Goal: Check status: Check status

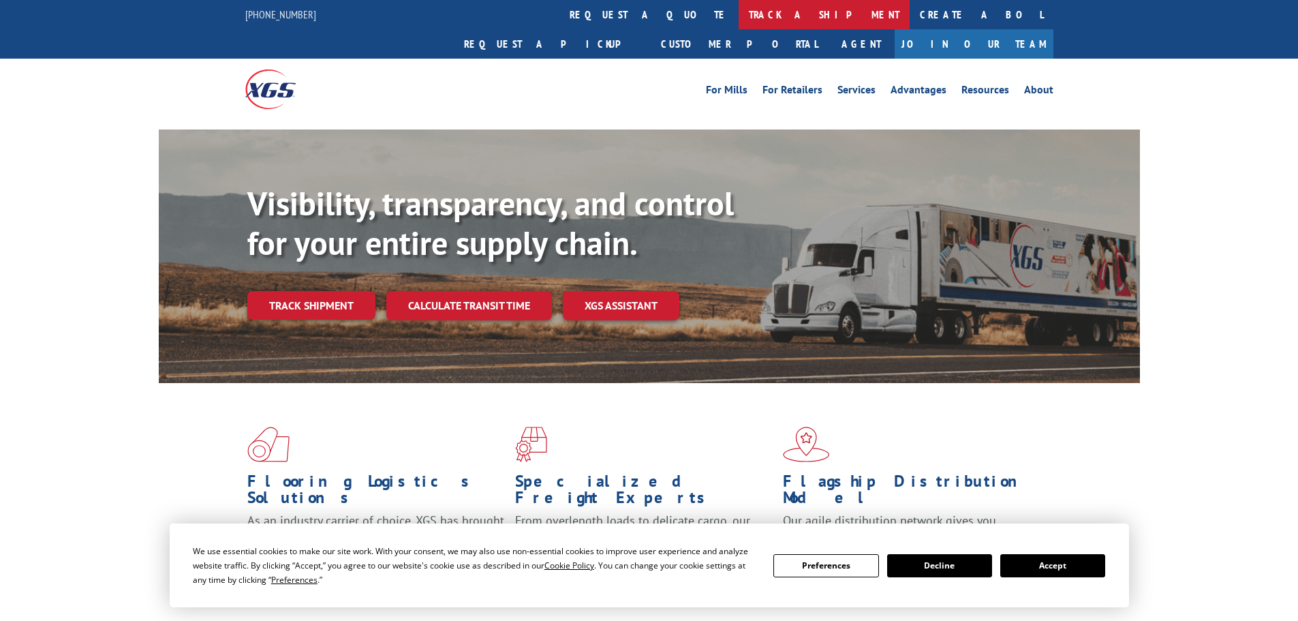
click at [739, 15] on link "track a shipment" at bounding box center [824, 14] width 171 height 29
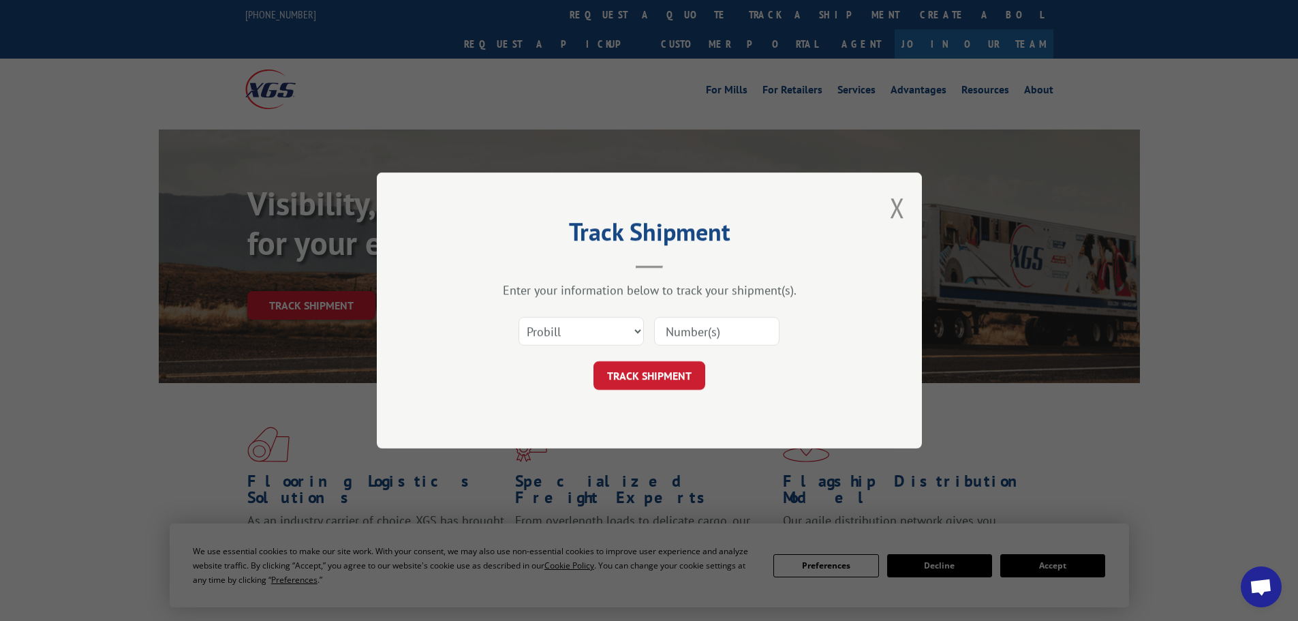
paste input "5541514"
type input "5541514"
click at [693, 369] on button "TRACK SHIPMENT" at bounding box center [649, 375] width 112 height 29
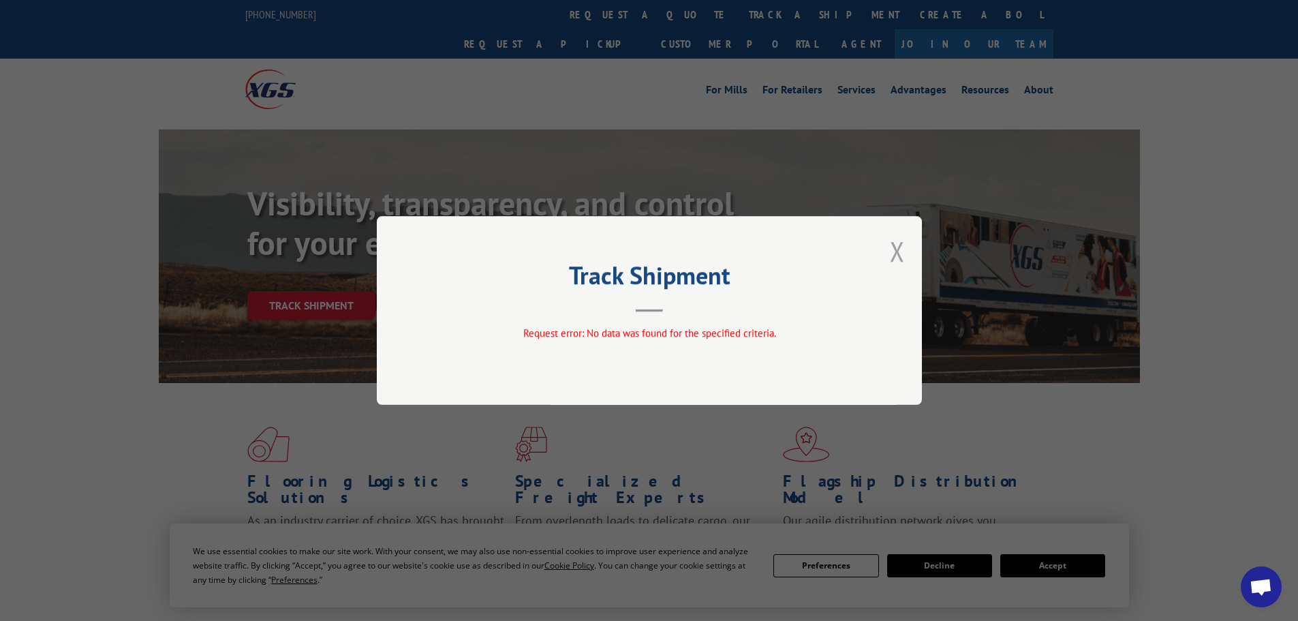
click at [899, 245] on button "Close modal" at bounding box center [897, 251] width 15 height 36
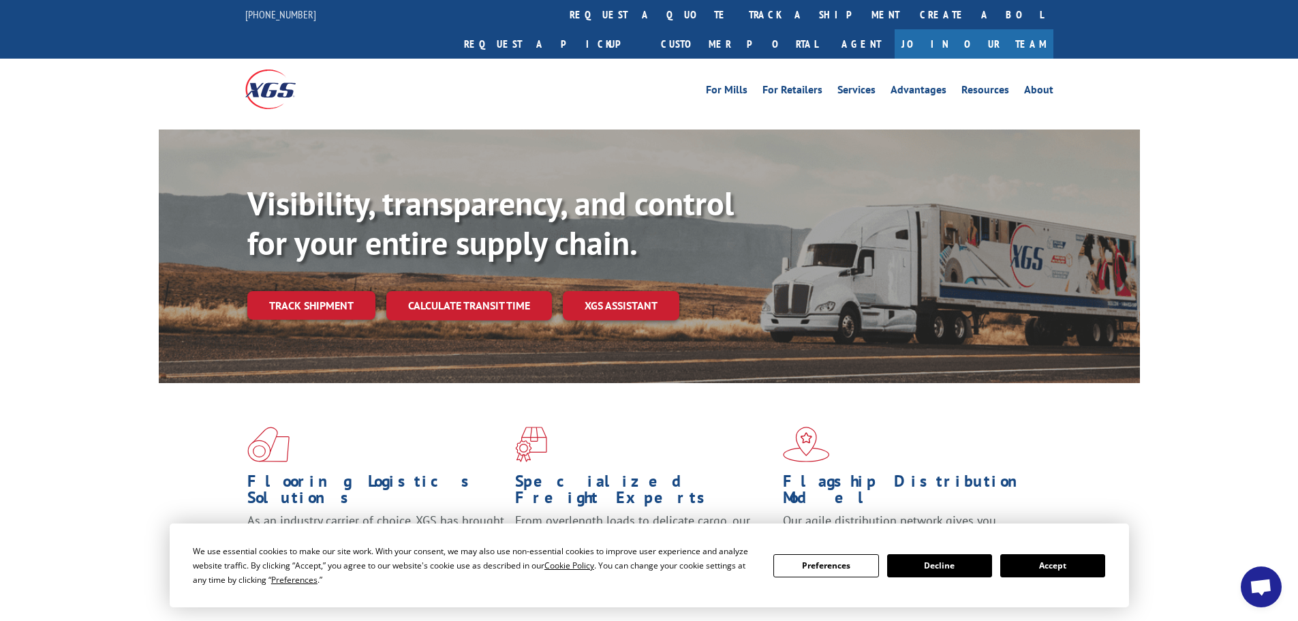
drag, startPoint x: 593, startPoint y: 8, endPoint x: 595, endPoint y: 33, distance: 25.2
click at [739, 10] on link "track a shipment" at bounding box center [824, 14] width 171 height 29
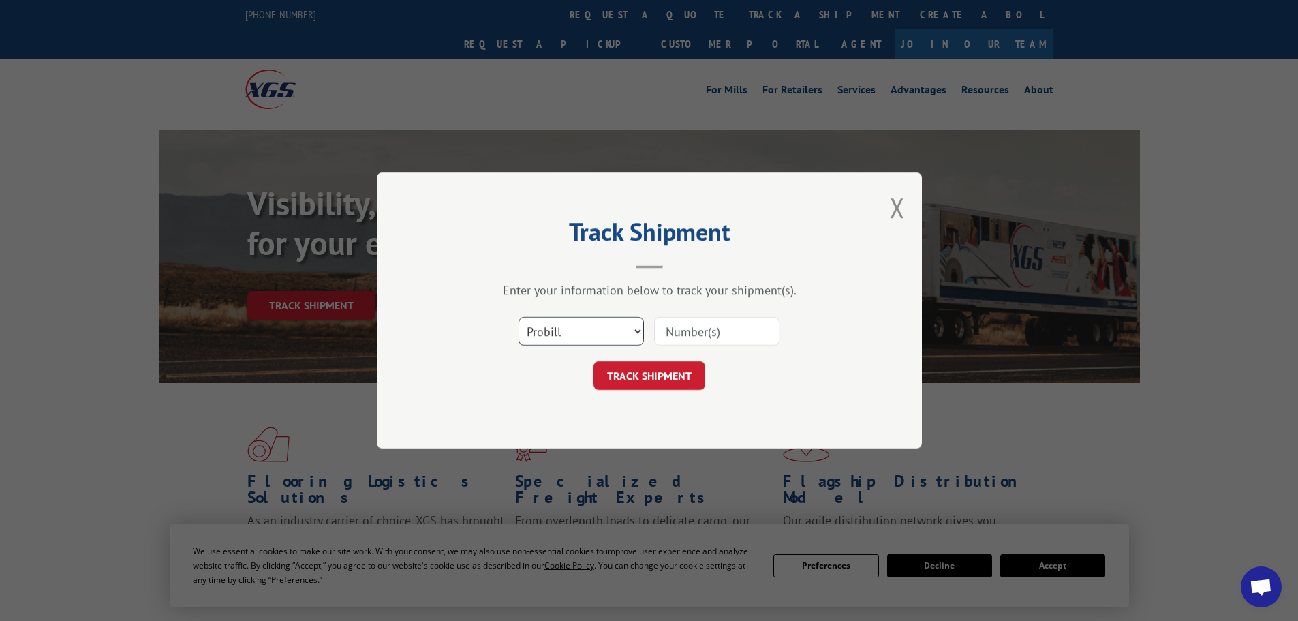
click at [607, 324] on select "Select category... Probill BOL PO" at bounding box center [581, 331] width 125 height 29
select select "bol"
click at [519, 317] on select "Select category... Probill BOL PO" at bounding box center [581, 331] width 125 height 29
paste input "5541514"
type input "5541514"
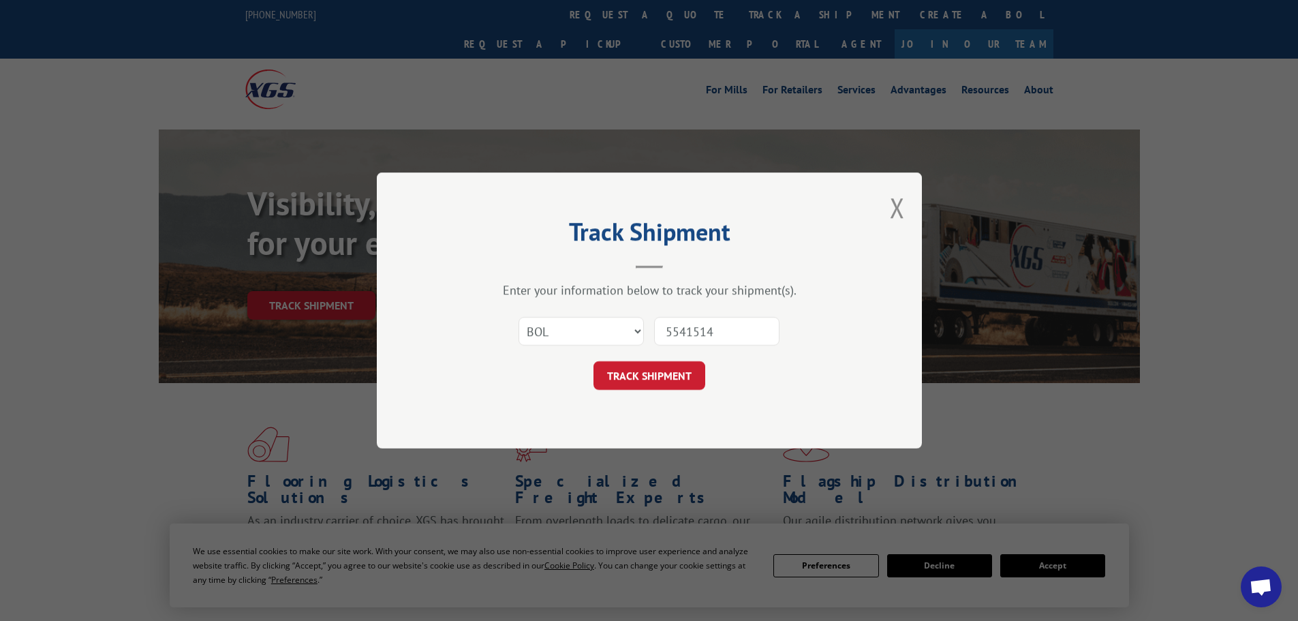
click at [685, 376] on button "TRACK SHIPMENT" at bounding box center [649, 375] width 112 height 29
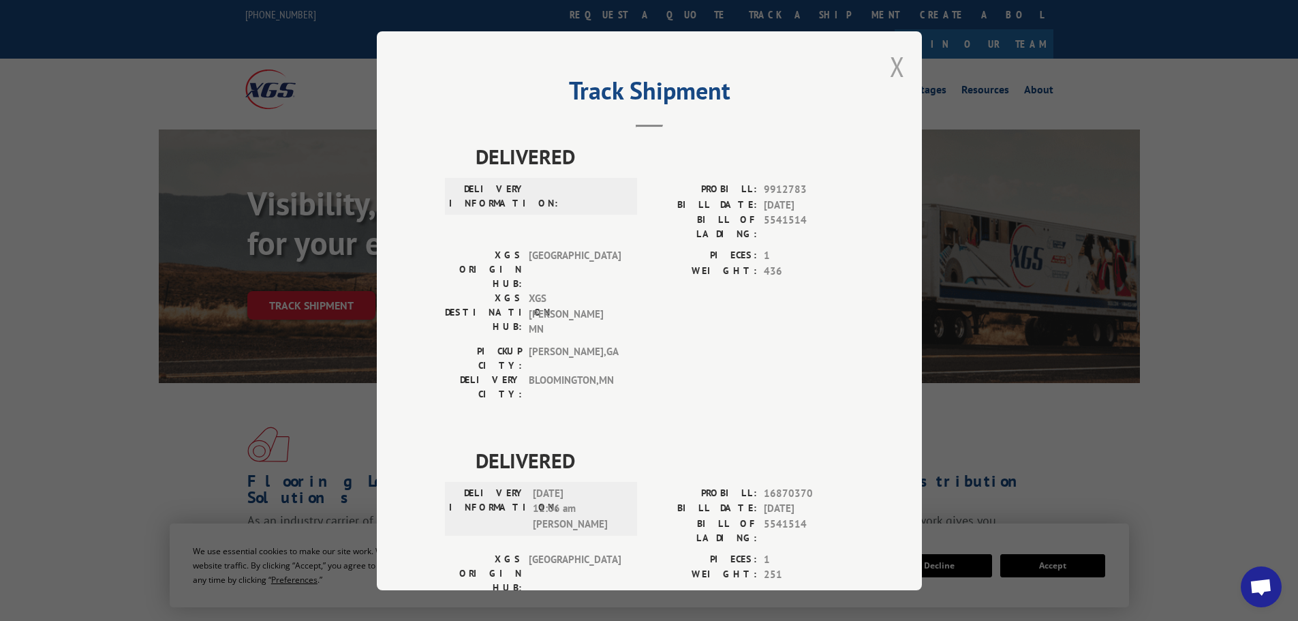
click at [891, 65] on button "Close modal" at bounding box center [897, 66] width 15 height 36
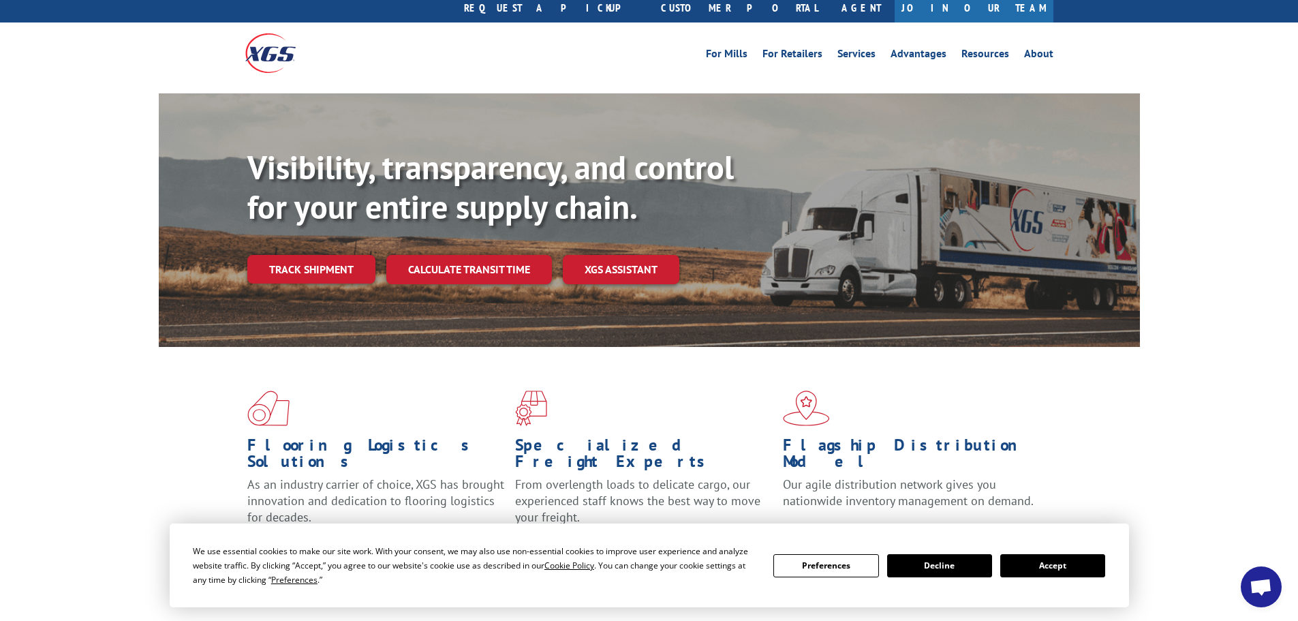
scroll to position [68, 0]
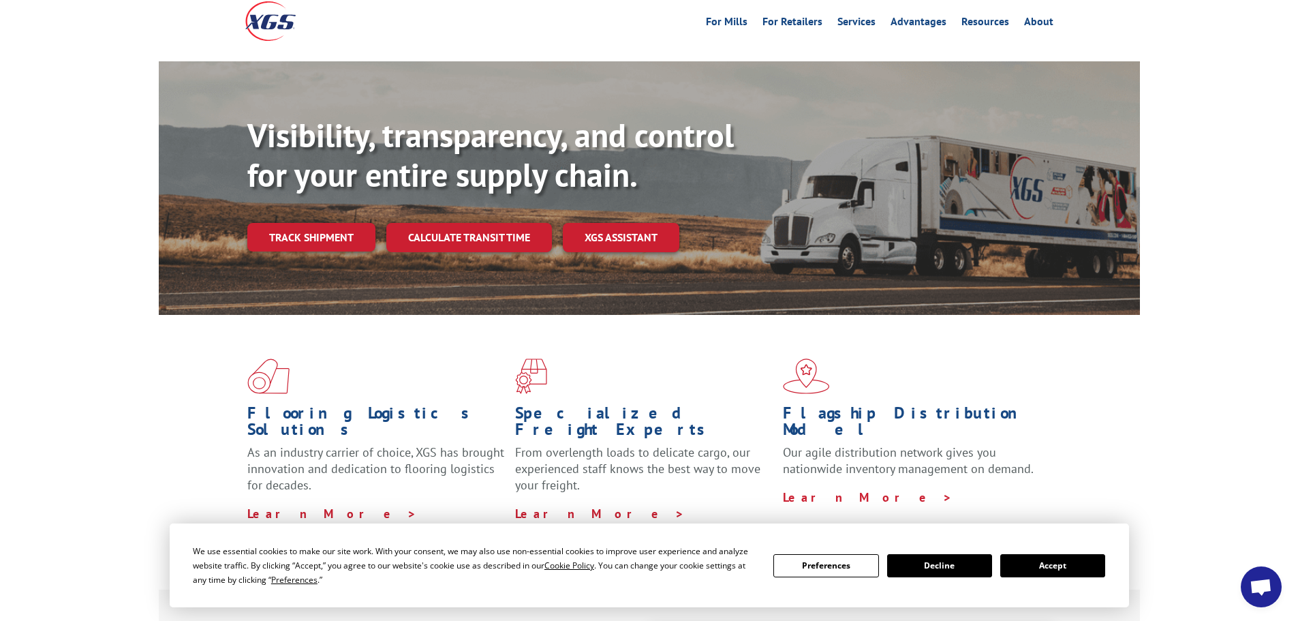
click at [1063, 565] on button "Accept" at bounding box center [1052, 565] width 105 height 23
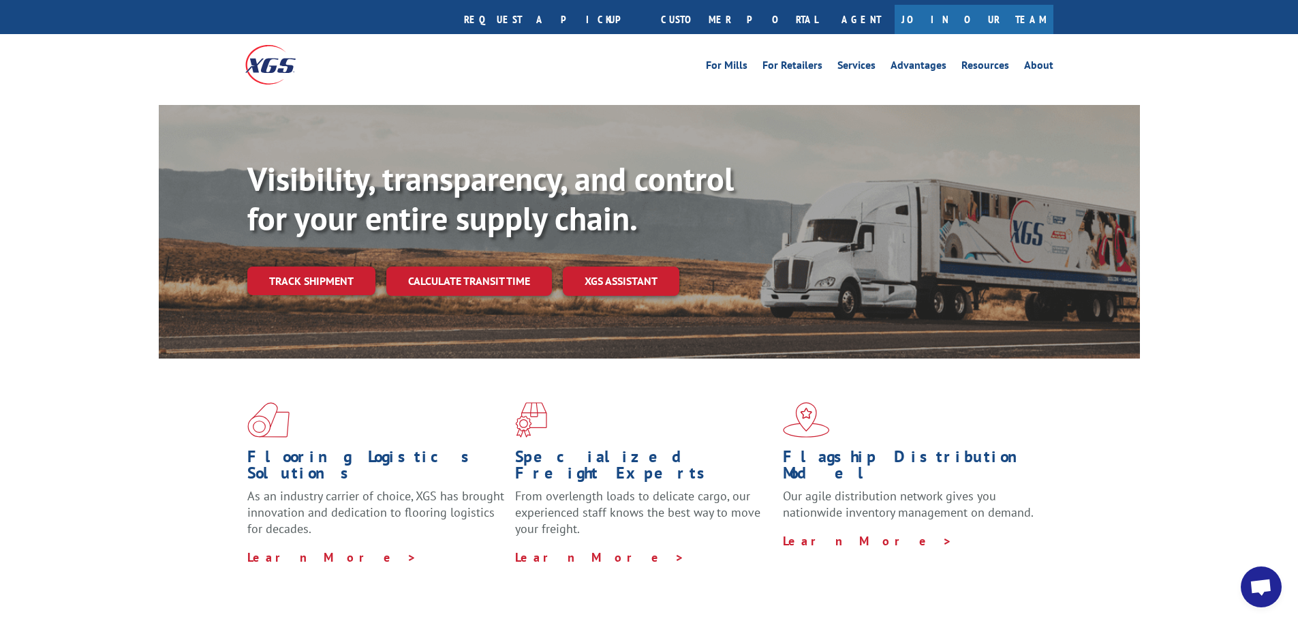
scroll to position [0, 0]
